Goal: Task Accomplishment & Management: Manage account settings

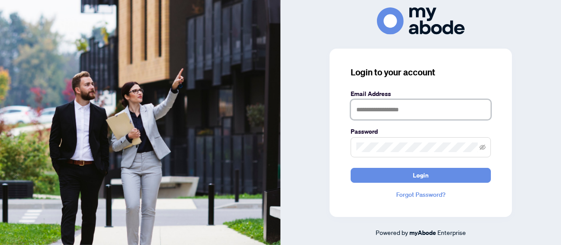
click at [395, 109] on input "text" at bounding box center [421, 110] width 140 height 20
type input "**********"
click at [351, 168] on button "Login" at bounding box center [421, 175] width 140 height 15
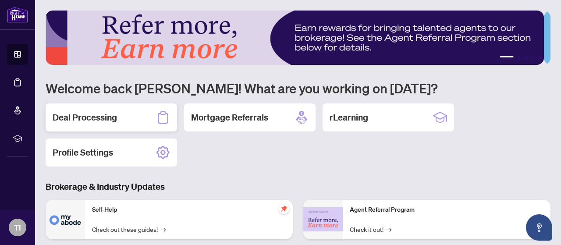
click at [117, 114] on h2 "Deal Processing" at bounding box center [85, 117] width 64 height 12
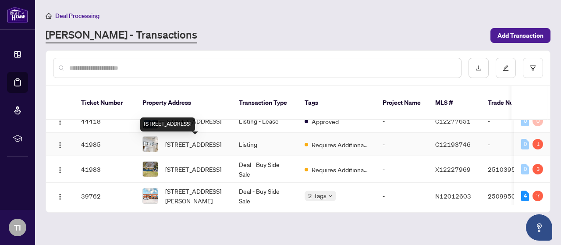
scroll to position [116, 0]
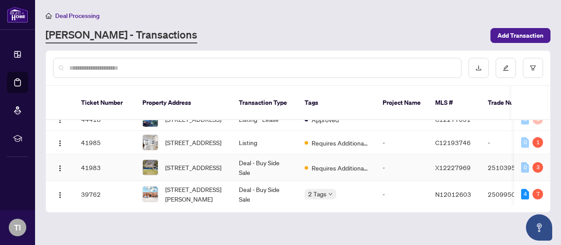
click at [198, 164] on span "[STREET_ADDRESS]" at bounding box center [193, 168] width 56 height 10
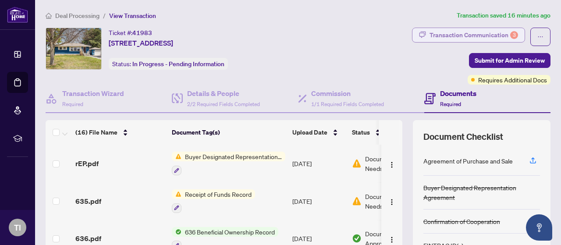
click at [484, 35] on div "Transaction Communication 3" at bounding box center [474, 35] width 89 height 14
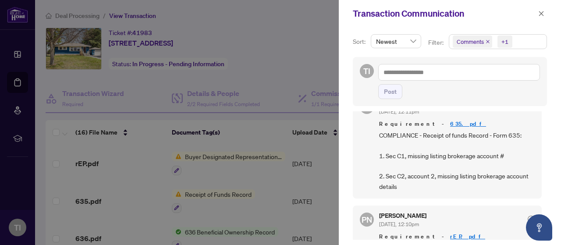
scroll to position [24, 0]
click at [169, 152] on div at bounding box center [280, 122] width 561 height 245
click at [541, 12] on icon "close" at bounding box center [542, 14] width 6 height 6
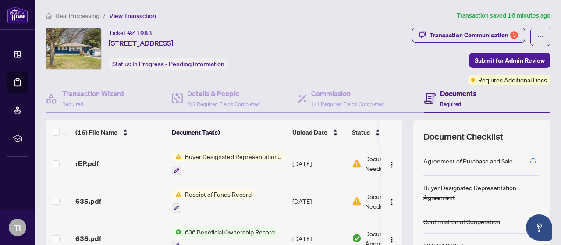
click at [234, 189] on span "Receipt of Funds Record" at bounding box center [219, 194] width 74 height 10
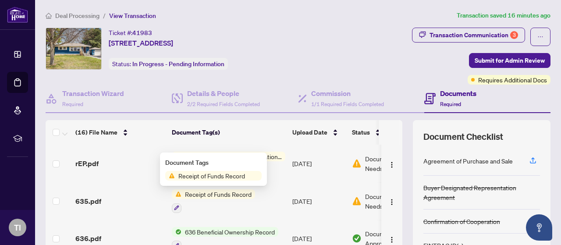
click at [229, 190] on span "Receipt of Funds Record" at bounding box center [219, 194] width 74 height 10
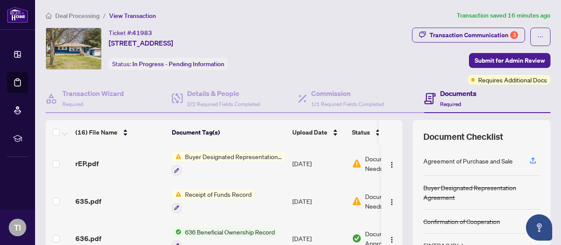
click at [229, 190] on span "Receipt of Funds Record" at bounding box center [219, 194] width 74 height 10
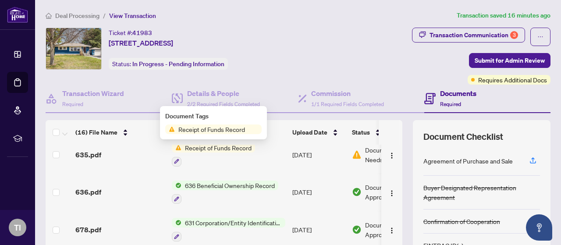
click at [205, 185] on span "636 Beneficial Ownership Record" at bounding box center [230, 186] width 97 height 10
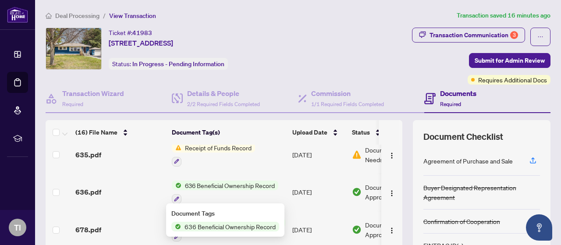
click at [192, 224] on span "636 Beneficial Ownership Record" at bounding box center [230, 227] width 98 height 10
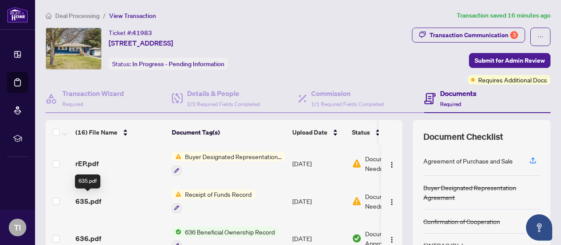
click at [92, 198] on span "635.pdf" at bounding box center [88, 201] width 26 height 11
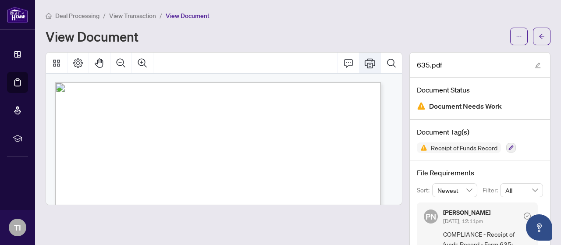
click at [368, 64] on icon "Print" at bounding box center [370, 63] width 11 height 11
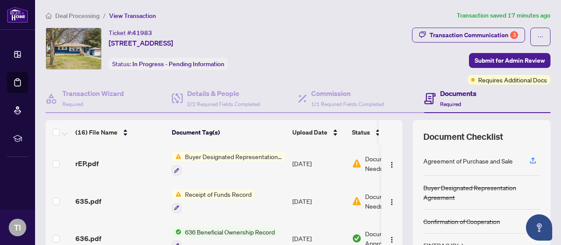
click at [224, 152] on span "Buyer Designated Representation Agreement" at bounding box center [234, 157] width 104 height 10
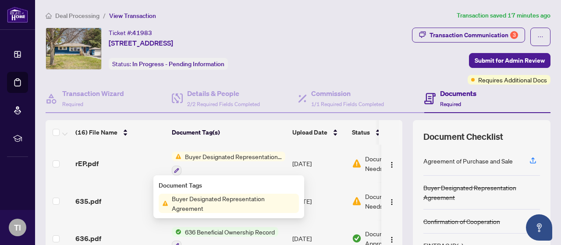
click at [89, 164] on span "rEP.pdf" at bounding box center [86, 163] width 23 height 11
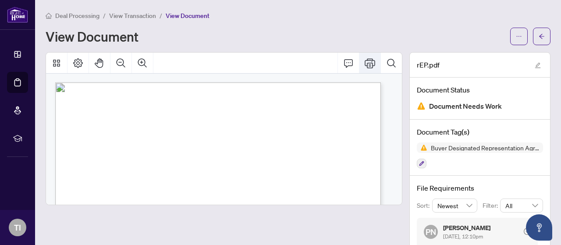
click at [365, 67] on icon "Print" at bounding box center [370, 63] width 11 height 10
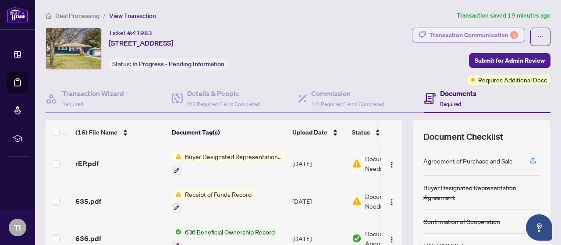
click at [486, 33] on div "Transaction Communication 3" at bounding box center [474, 35] width 89 height 14
